Goal: Information Seeking & Learning: Check status

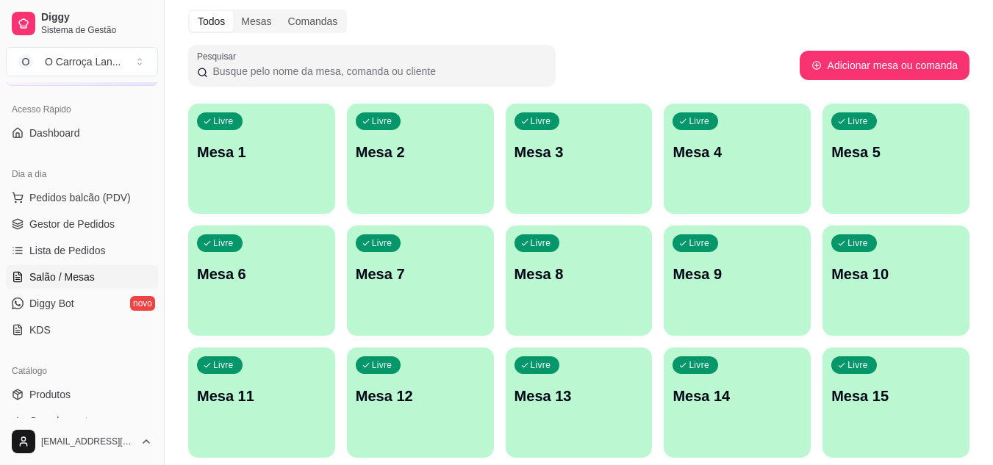
scroll to position [237, 0]
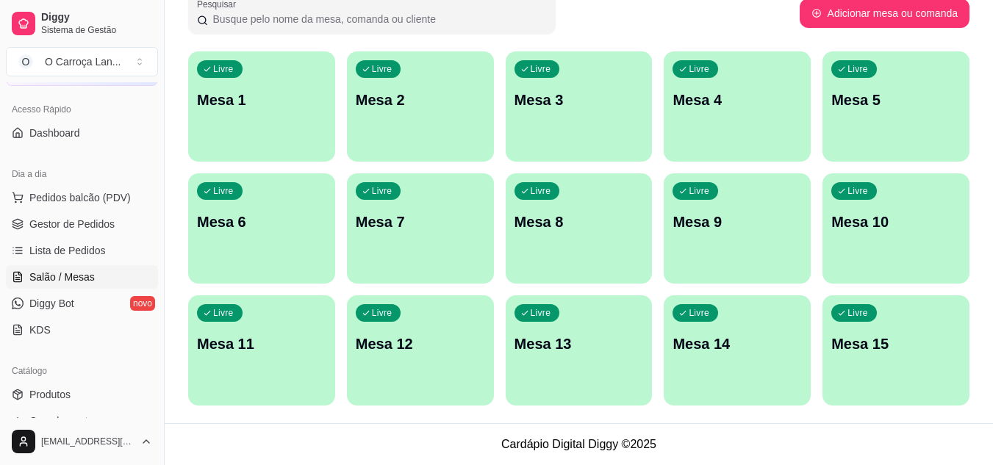
click at [983, 121] on div "Melhore seu plano Você tem 15 mesas / comandas disponíveis. Obtenha o Diggy Pro…" at bounding box center [579, 121] width 828 height 604
click at [110, 228] on span "Gestor de Pedidos" at bounding box center [71, 224] width 85 height 15
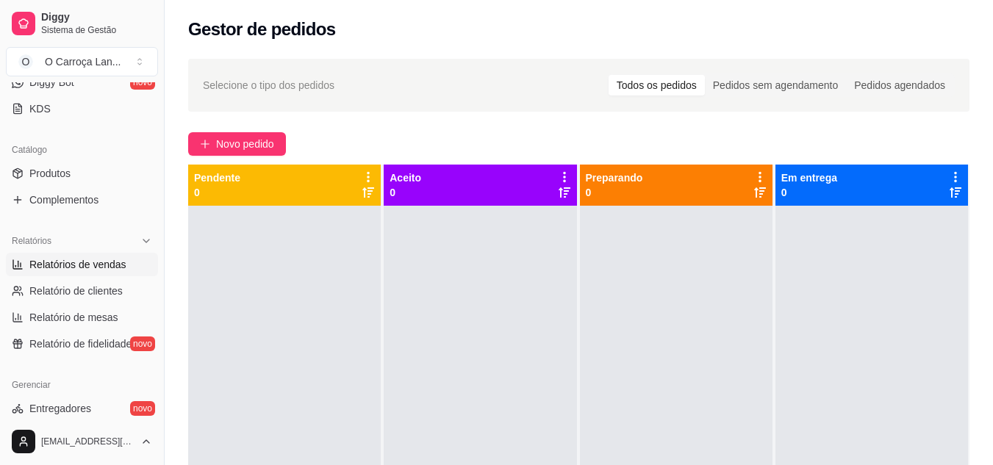
scroll to position [326, 0]
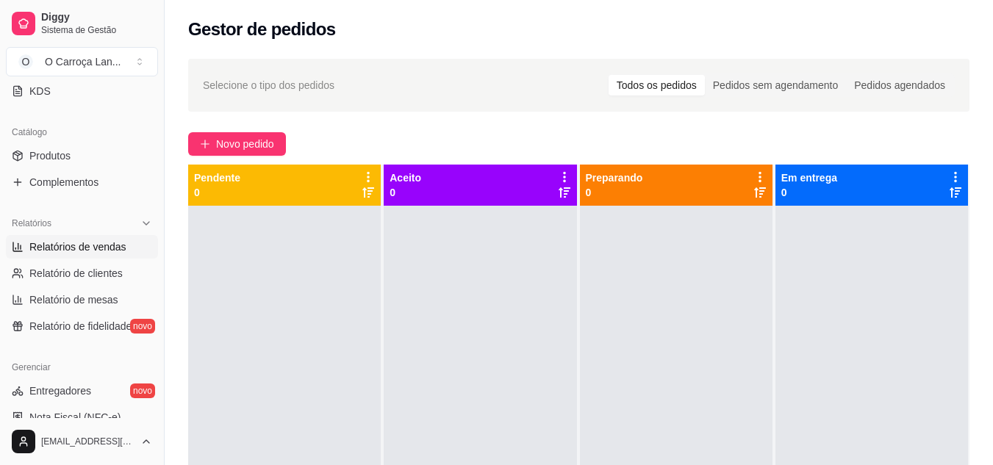
click at [97, 243] on span "Relatórios de vendas" at bounding box center [77, 247] width 97 height 15
select select "ALL"
select select "0"
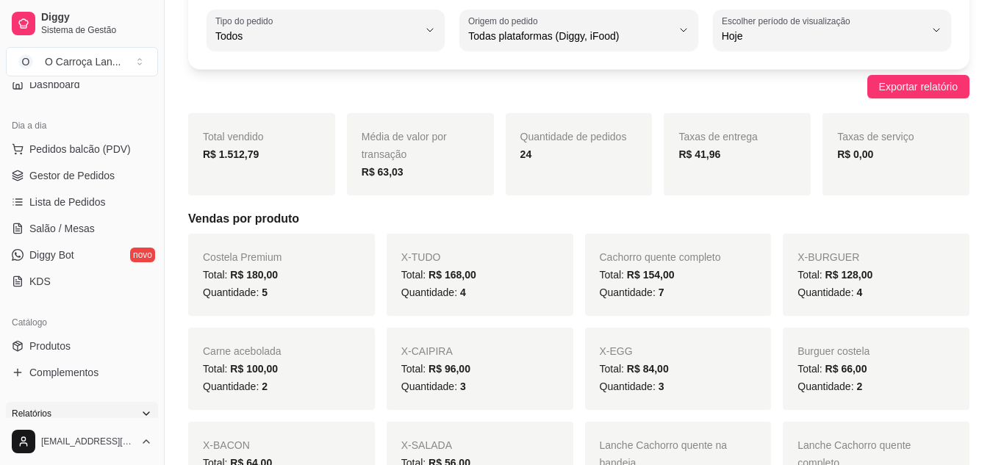
scroll to position [134, 0]
click at [70, 197] on span "Lista de Pedidos" at bounding box center [67, 202] width 76 height 15
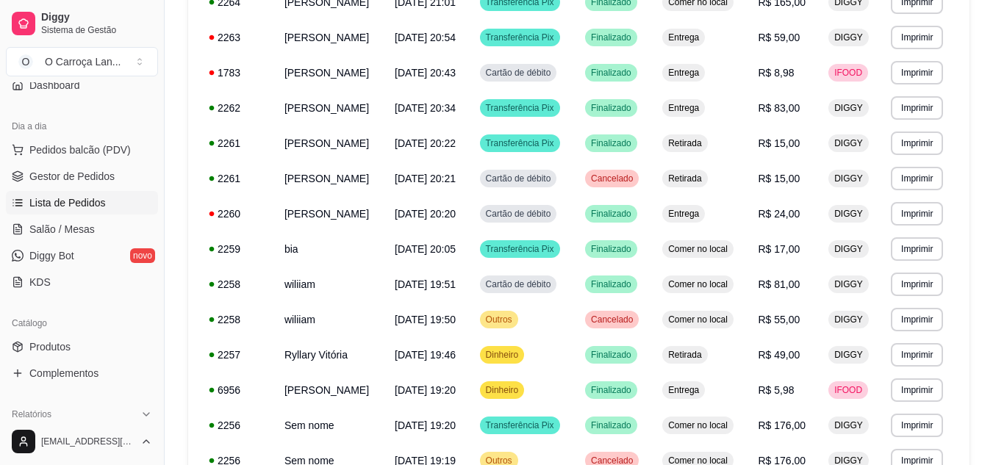
scroll to position [912, 0]
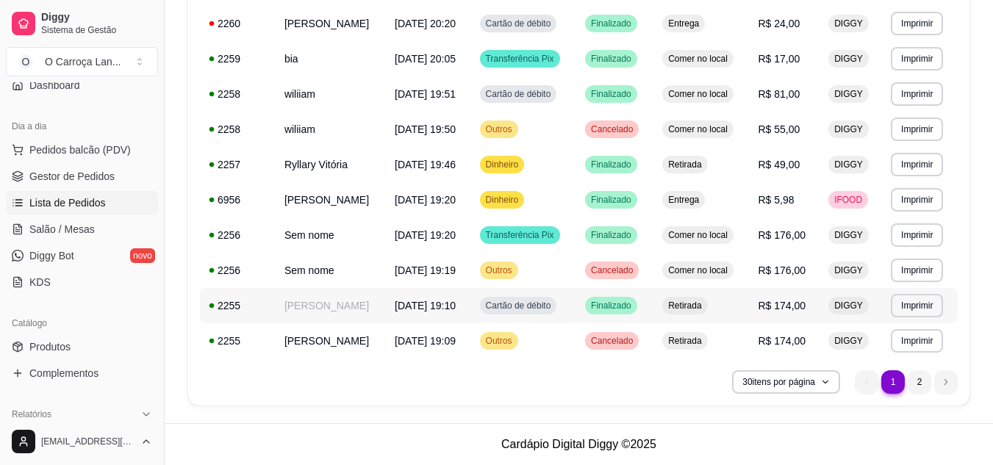
click at [489, 301] on td "Cartão de débito" at bounding box center [524, 305] width 106 height 35
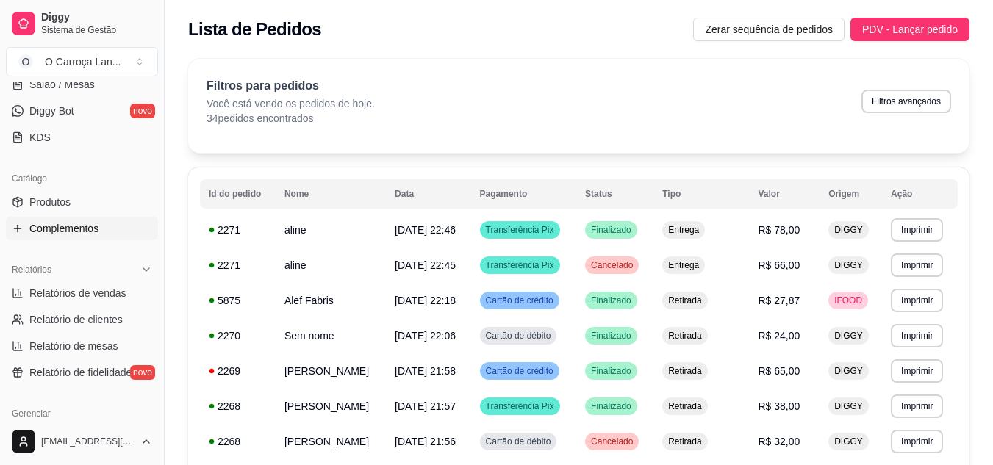
scroll to position [290, 0]
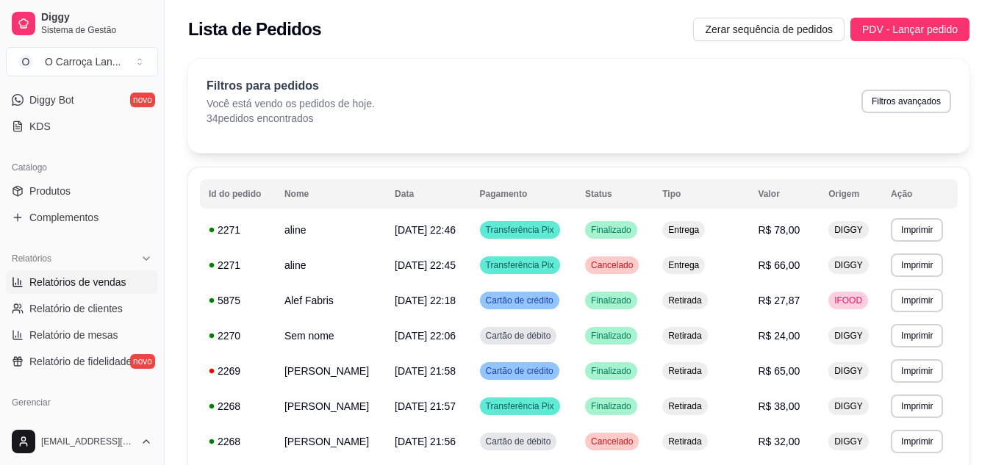
click at [80, 287] on span "Relatórios de vendas" at bounding box center [77, 282] width 97 height 15
select select "ALL"
select select "0"
